Goal: Task Accomplishment & Management: Manage account settings

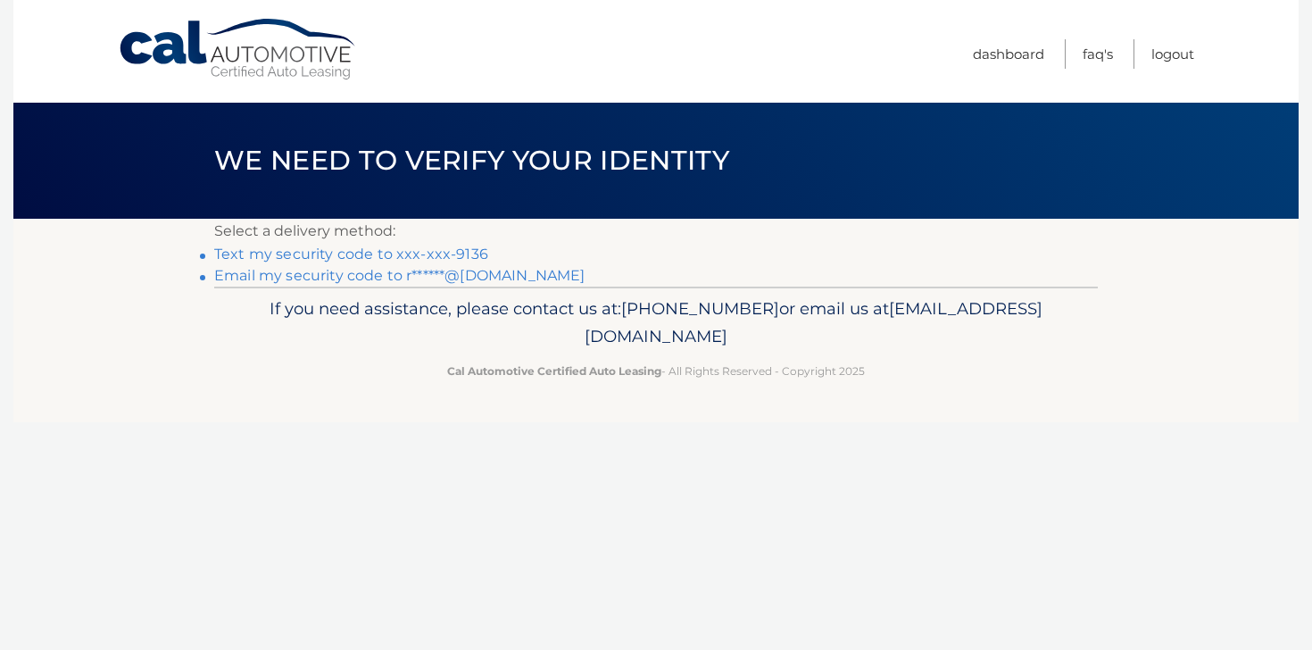
click at [342, 253] on link "Text my security code to xxx-xxx-9136" at bounding box center [351, 254] width 274 height 17
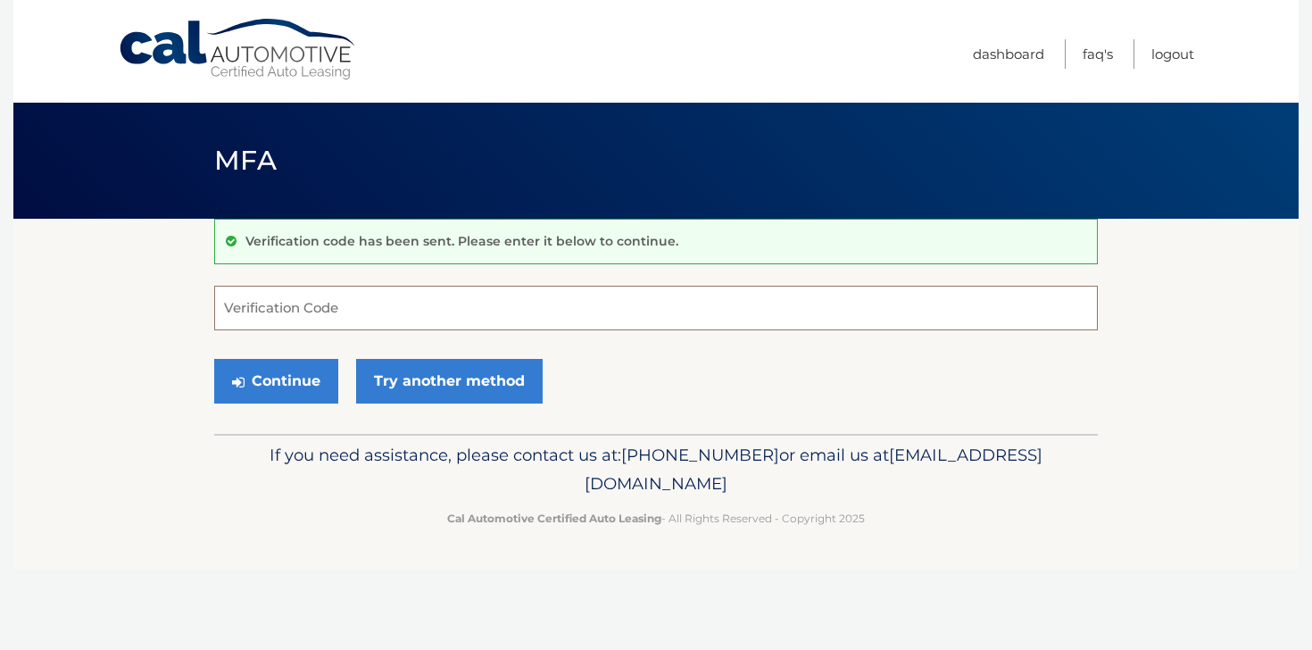
click at [290, 317] on input "Verification Code" at bounding box center [656, 308] width 884 height 45
type input "972734"
click at [279, 377] on button "Continue" at bounding box center [276, 381] width 124 height 45
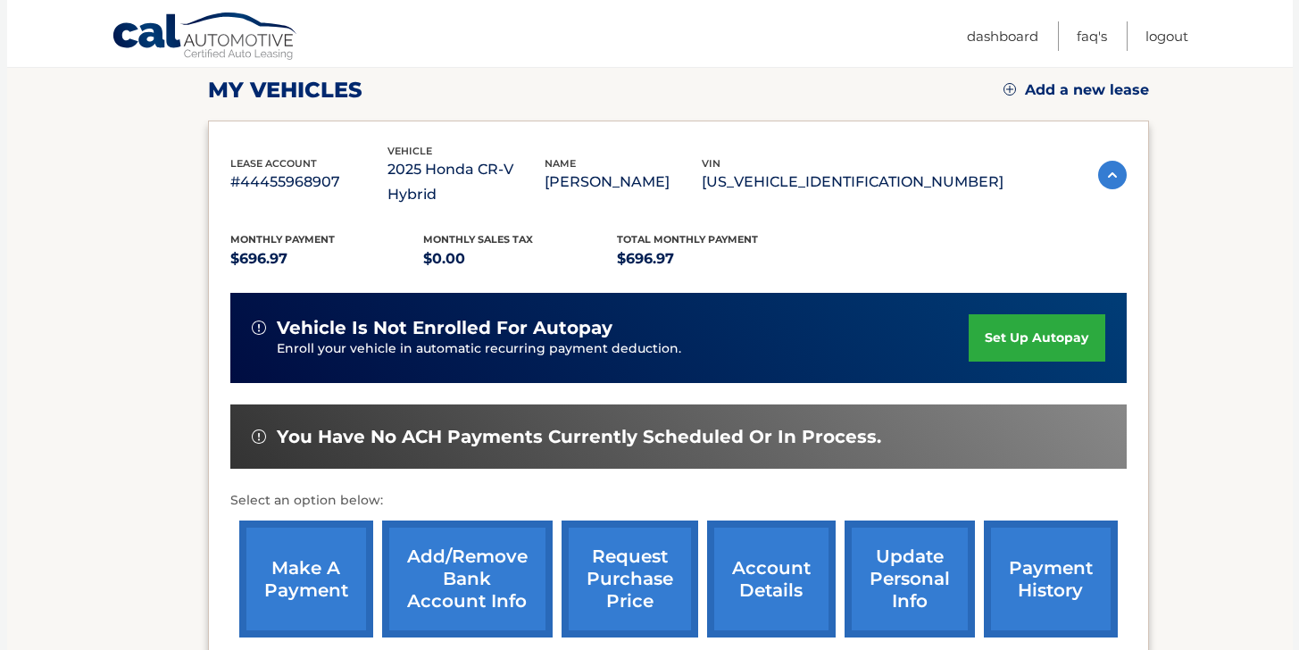
scroll to position [282, 0]
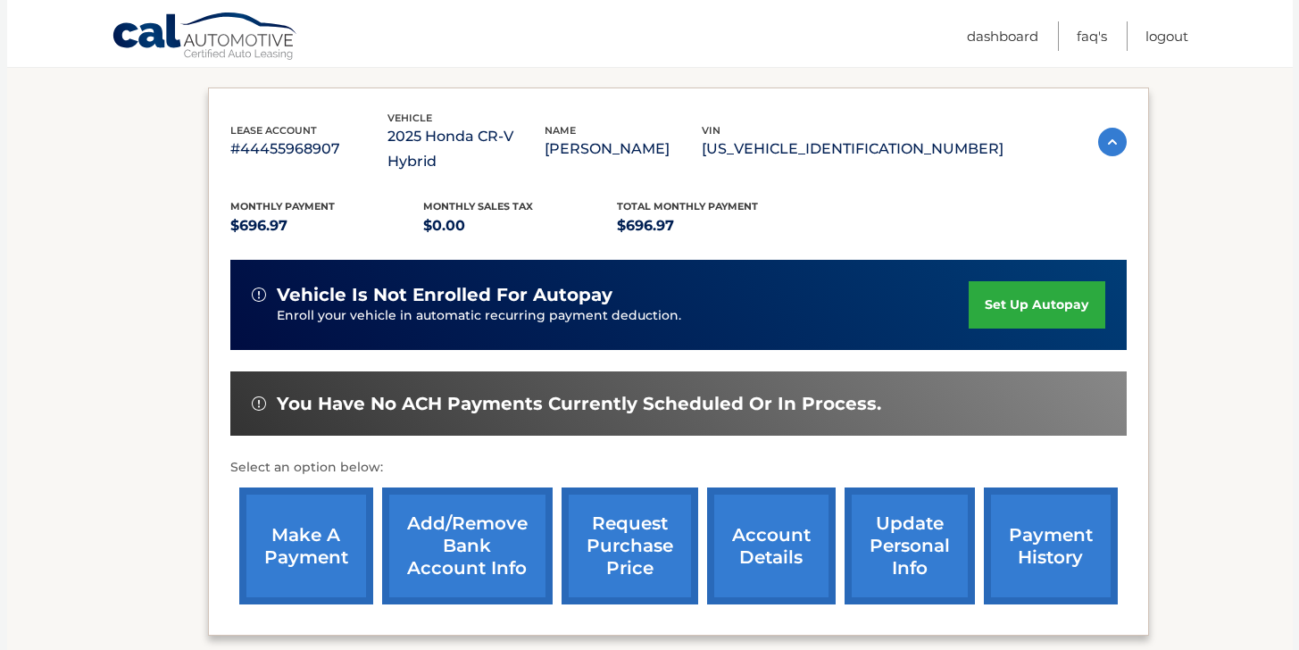
click at [300, 537] on link "make a payment" at bounding box center [306, 545] width 134 height 117
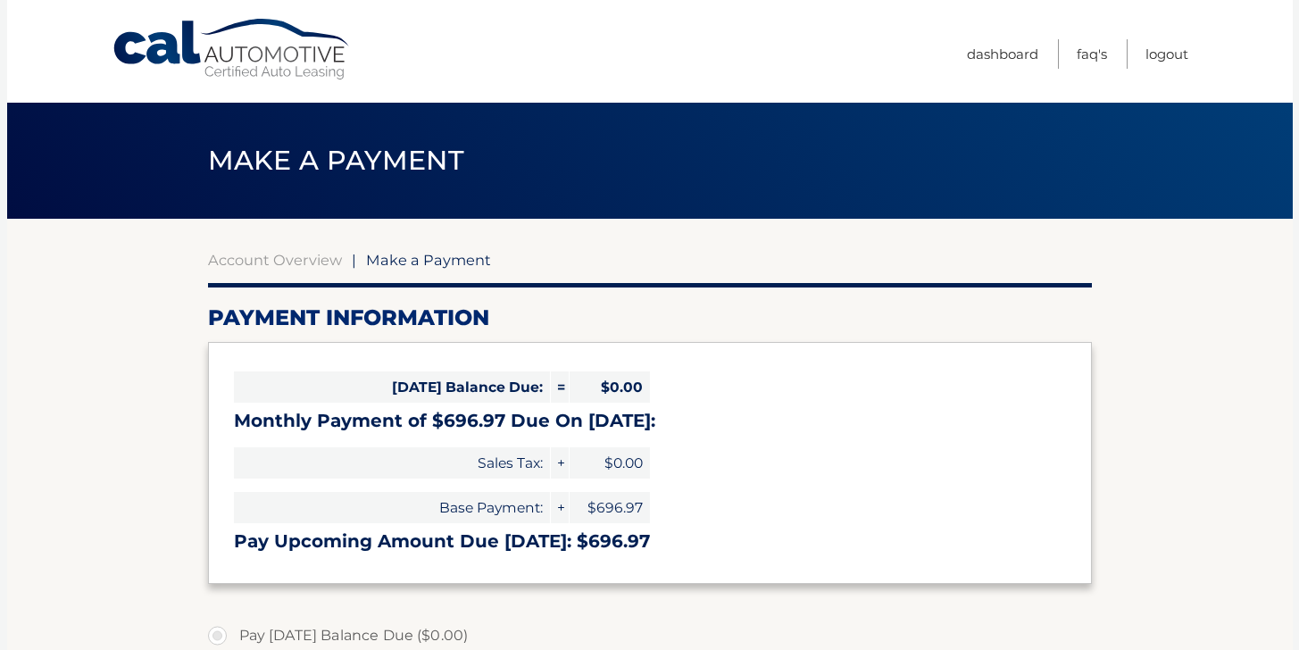
select select "MGM1ODU5ZWMtNmEzZi00YWZiLTk5NTItNDg1NTEzNGQyNmEy"
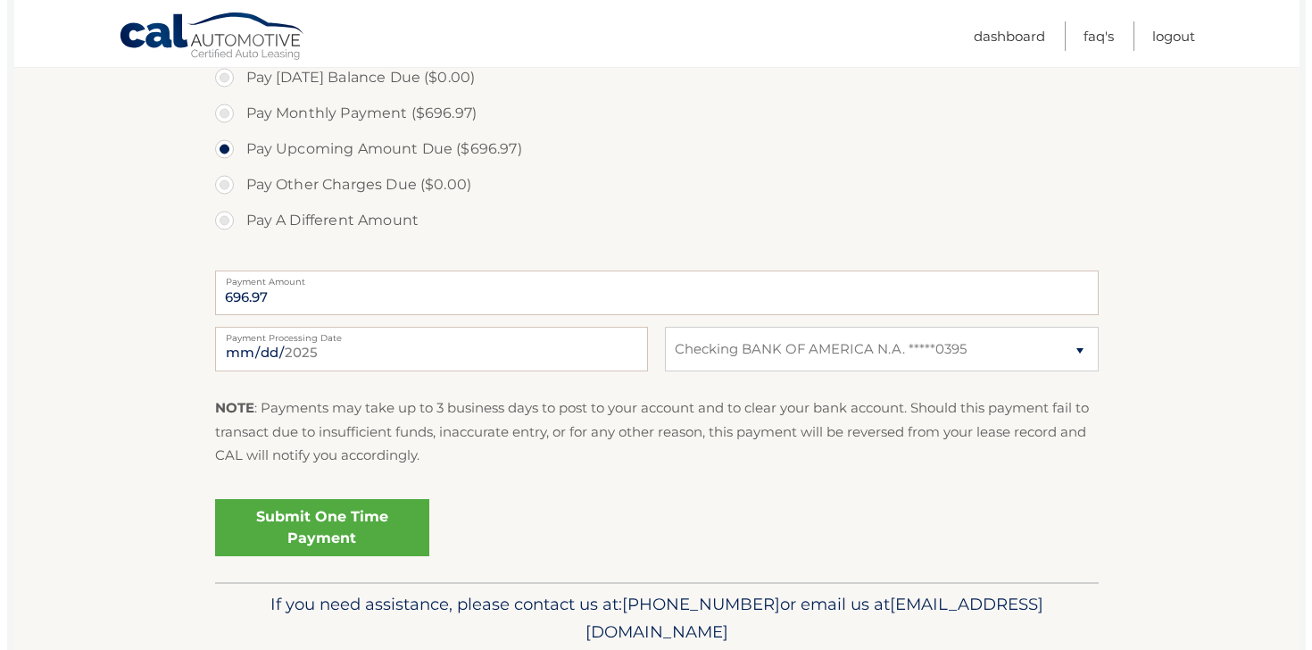
scroll to position [579, 0]
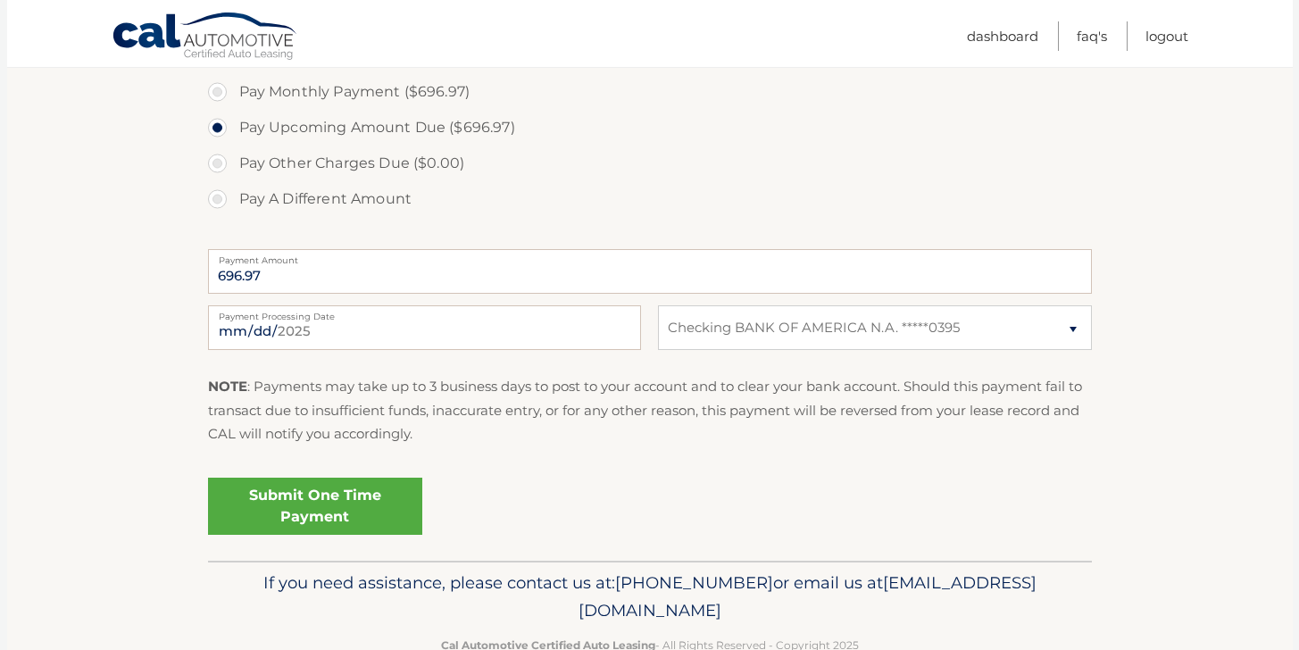
click at [325, 513] on link "Submit One Time Payment" at bounding box center [315, 506] width 214 height 57
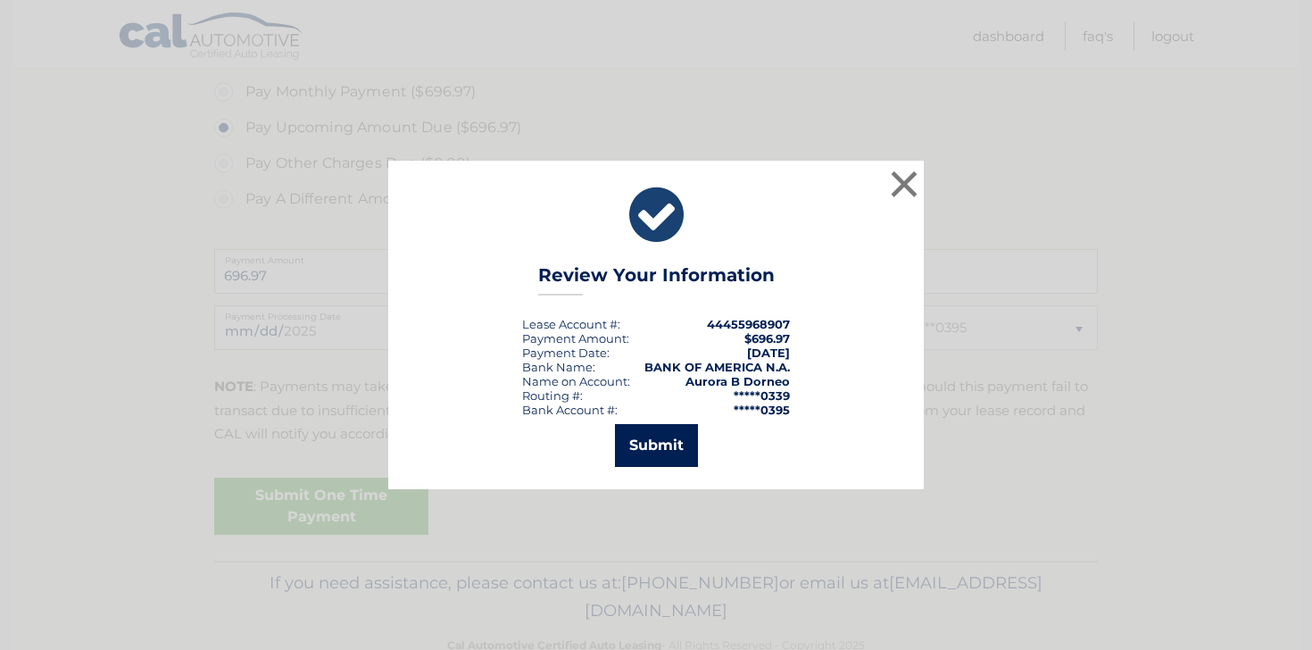
click at [648, 452] on button "Submit" at bounding box center [656, 445] width 83 height 43
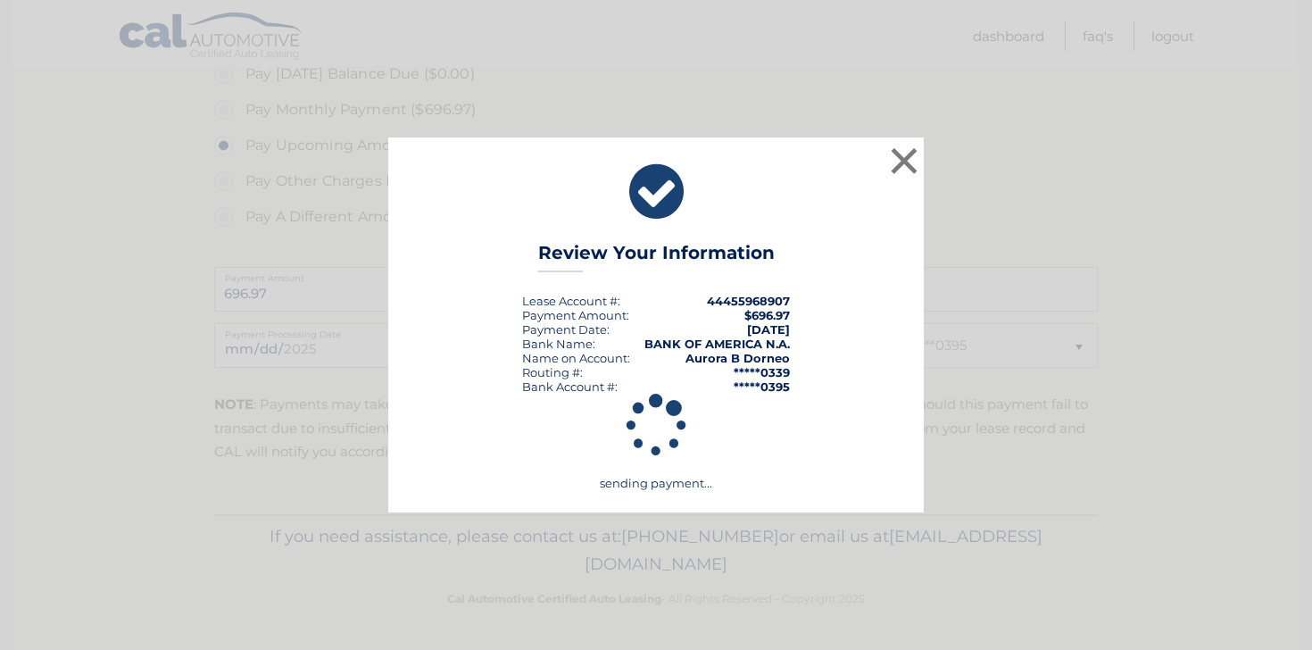
scroll to position [562, 0]
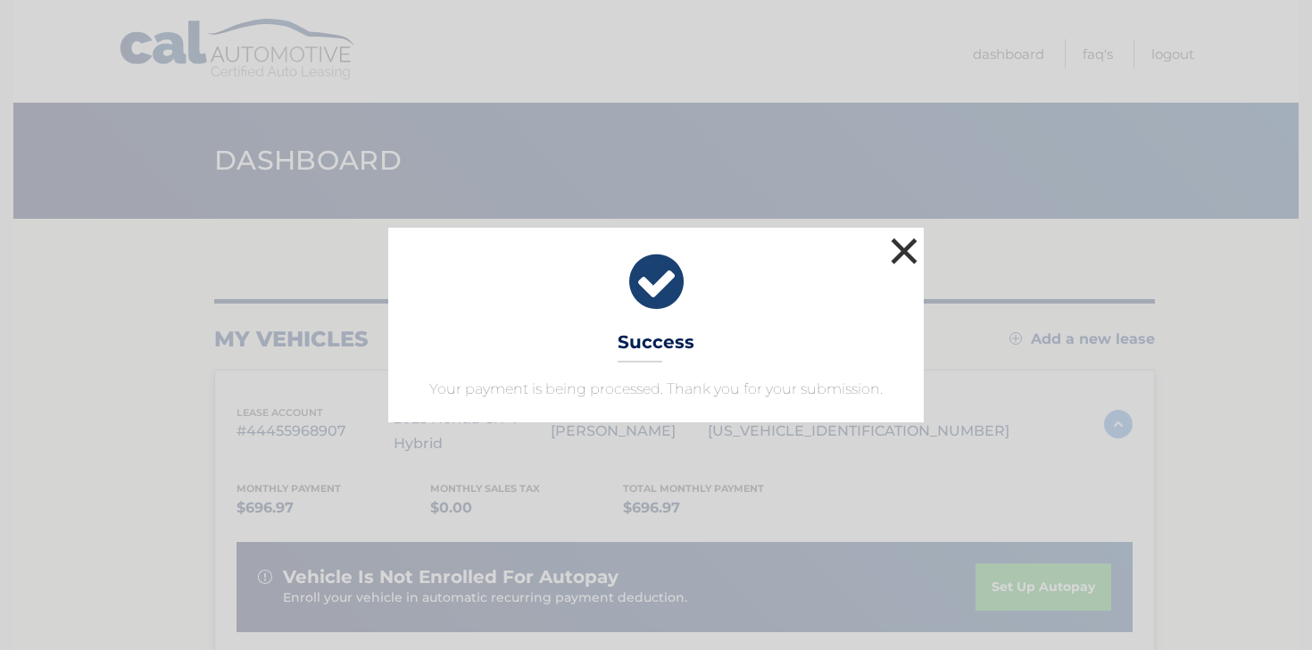
click at [904, 258] on button "×" at bounding box center [905, 251] width 36 height 36
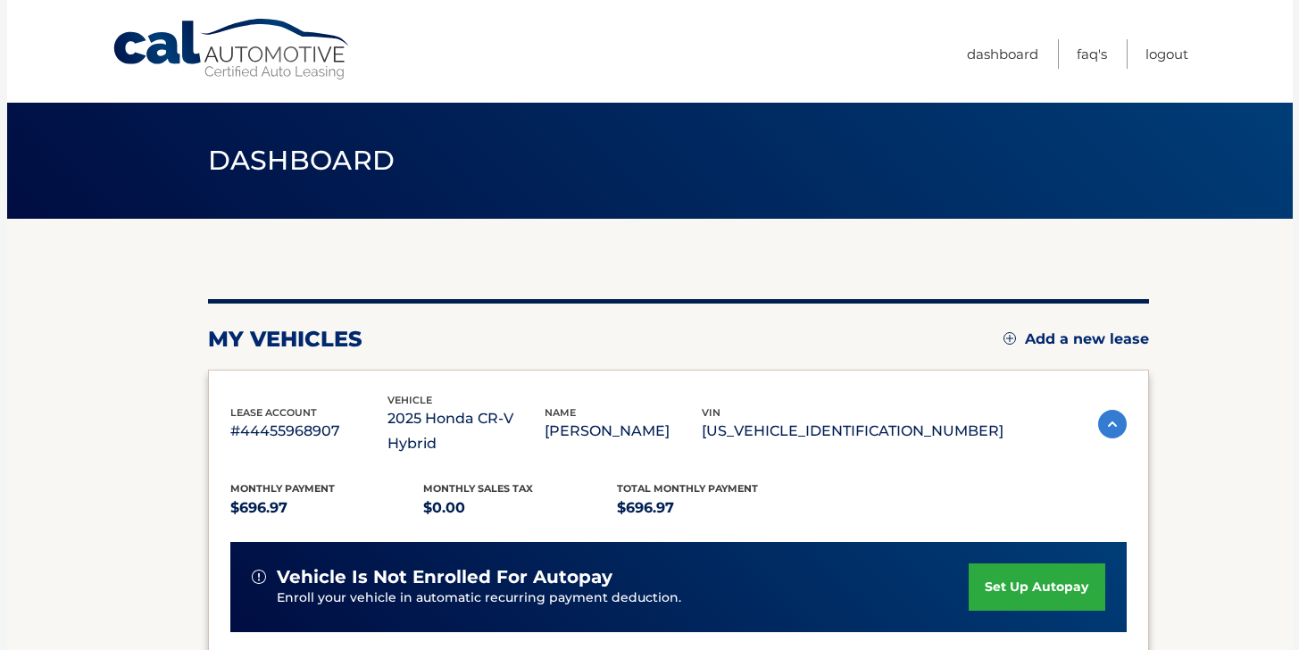
click at [1053, 571] on link "set up autopay" at bounding box center [1037, 586] width 136 height 47
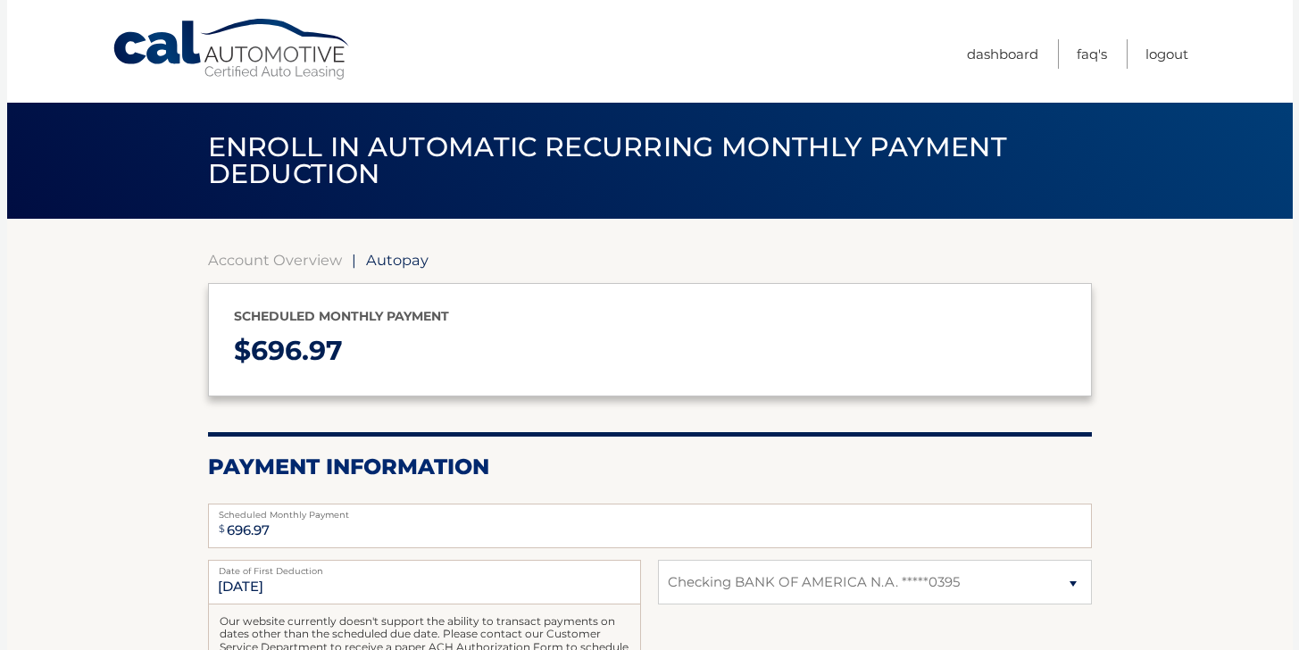
select select "MGM1ODU5ZWMtNmEzZi00YWZiLTk5NTItNDg1NTEzNGQyNmEy"
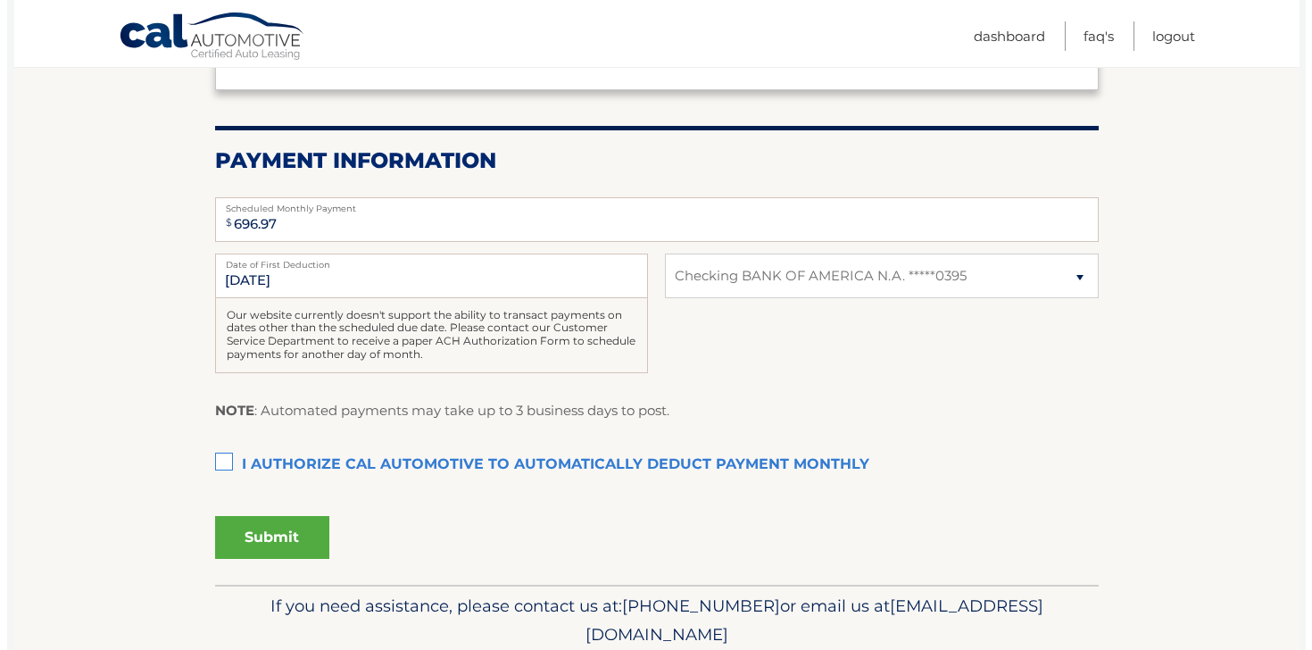
scroll to position [308, 0]
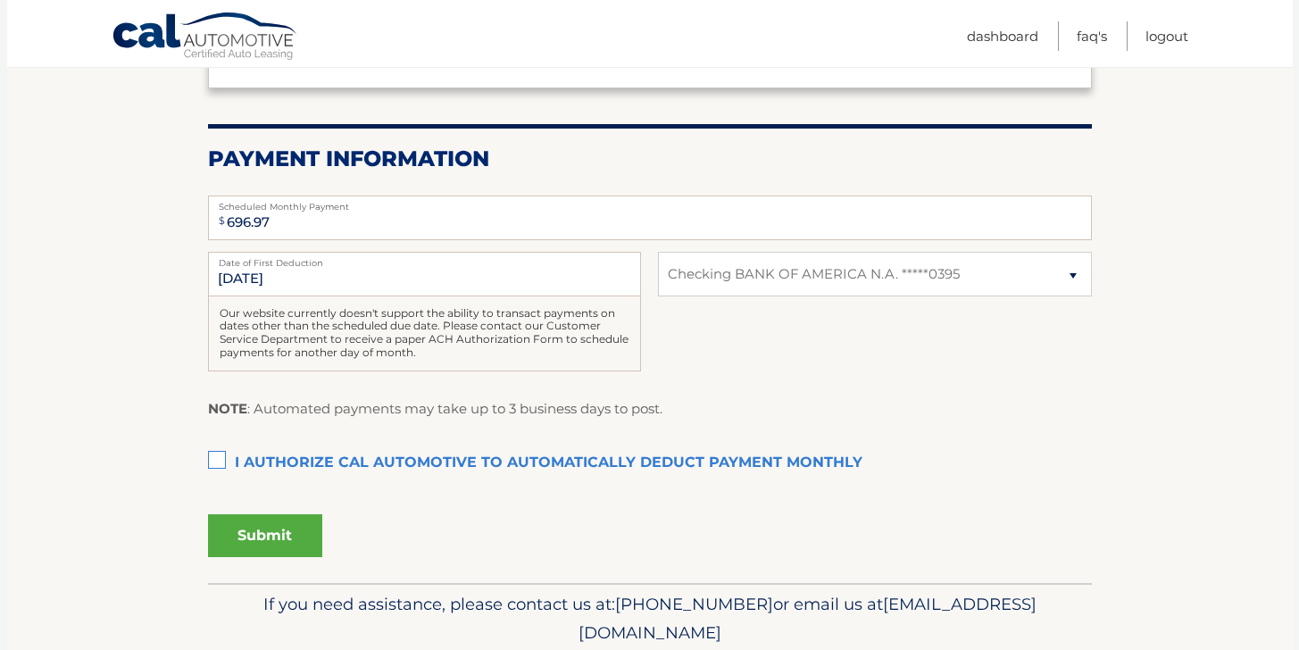
click at [223, 461] on label "I authorize cal automotive to automatically deduct payment monthly This checkbo…" at bounding box center [650, 464] width 884 height 36
click at [0, 0] on input "I authorize cal automotive to automatically deduct payment monthly This checkbo…" at bounding box center [0, 0] width 0 height 0
click at [247, 529] on button "Submit" at bounding box center [265, 535] width 114 height 43
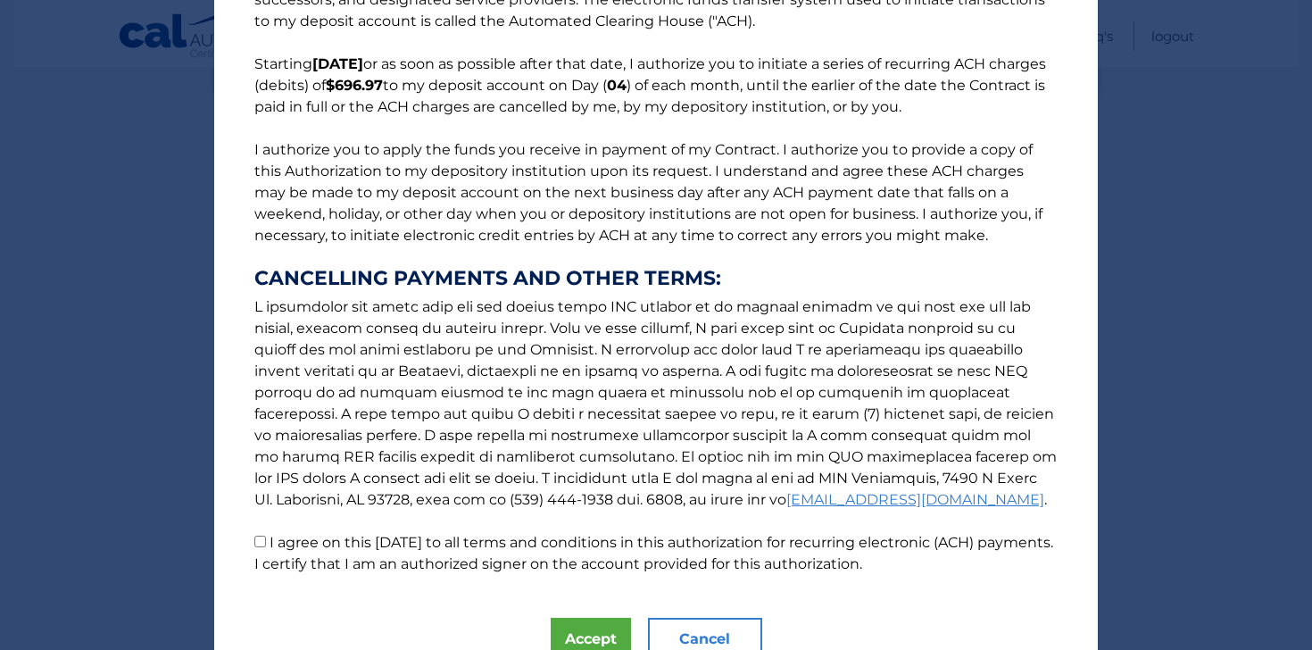
scroll to position [111, 0]
click at [258, 544] on input "I agree on this 09/29/2025 to all terms and conditions in this authorization fo…" at bounding box center [260, 543] width 12 height 12
checkbox input "true"
click at [575, 630] on button "Accept" at bounding box center [591, 640] width 80 height 43
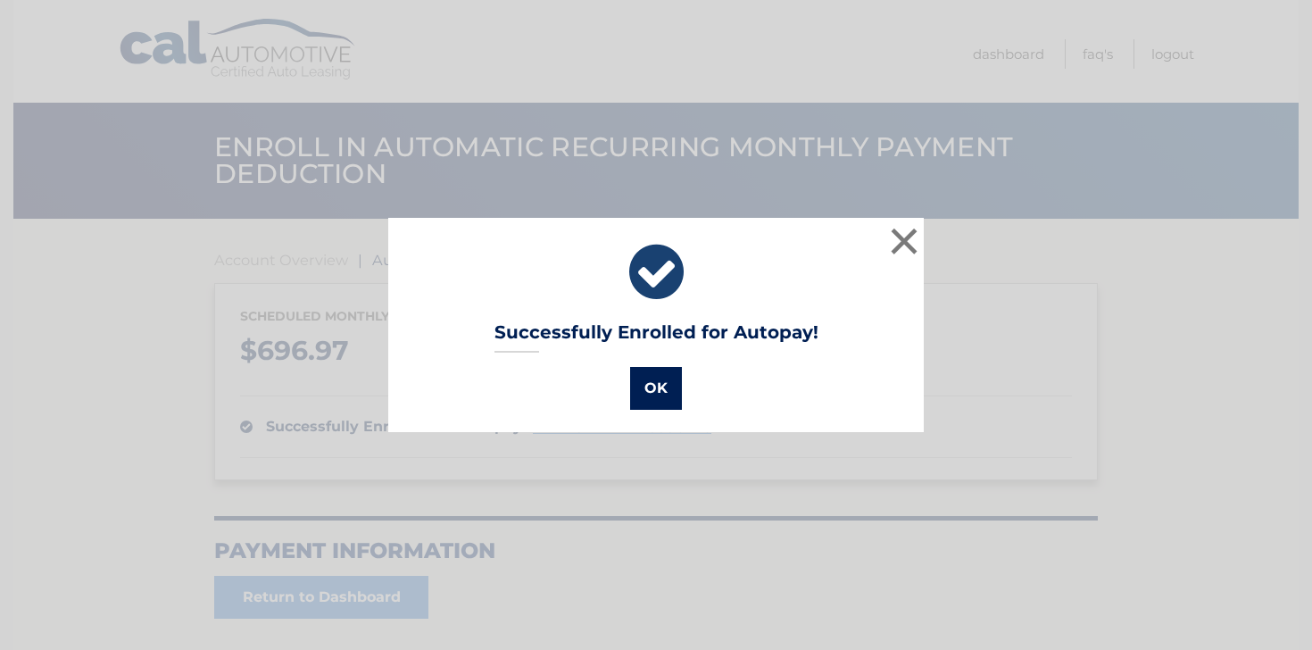
click at [669, 380] on button "OK" at bounding box center [656, 388] width 52 height 43
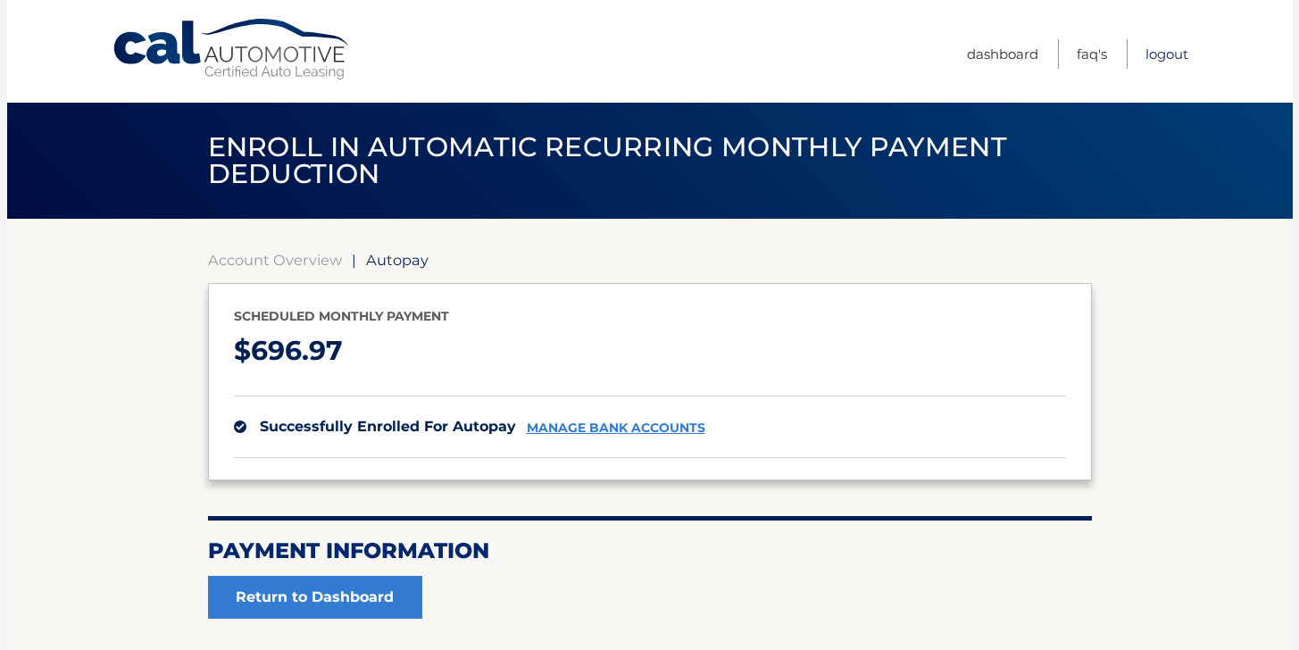
click at [1177, 56] on link "Logout" at bounding box center [1166, 53] width 43 height 29
